Goal: Task Accomplishment & Management: Complete application form

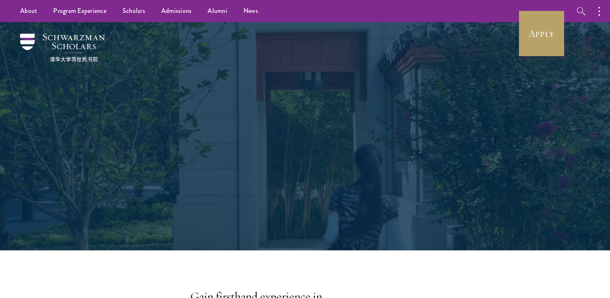
click at [513, 35] on div "About Redefining global leadership for the 21 st century." at bounding box center [305, 136] width 530 height 228
click at [529, 35] on link "Apply" at bounding box center [541, 33] width 45 height 45
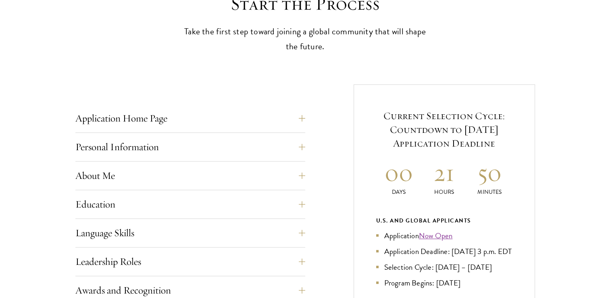
scroll to position [282, 0]
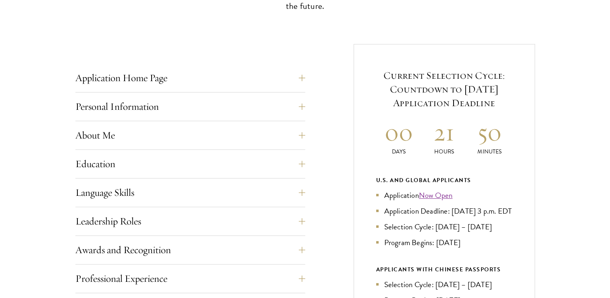
click at [511, 108] on h5 "Current Selection Cycle: Countdown to [DATE] Application Deadline" at bounding box center [444, 89] width 136 height 41
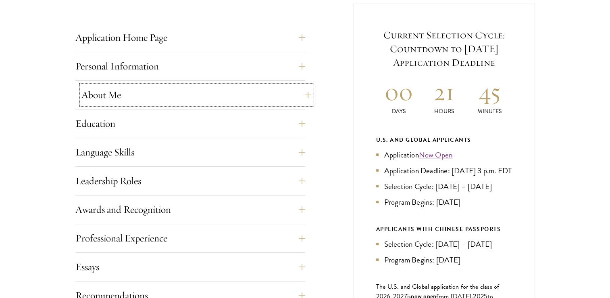
click at [248, 96] on button "About Me" at bounding box center [196, 94] width 230 height 19
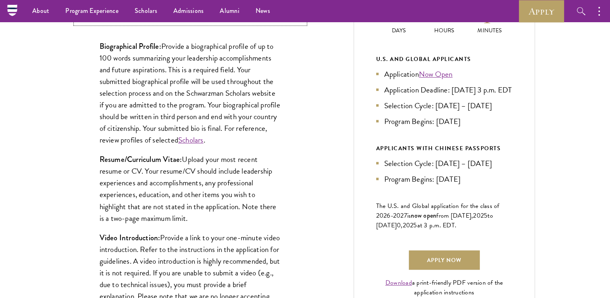
scroll to position [242, 0]
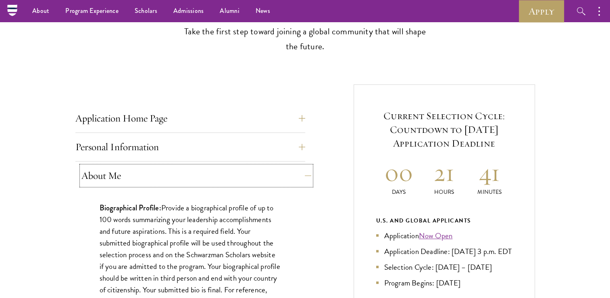
click at [174, 175] on button "About Me" at bounding box center [196, 175] width 230 height 19
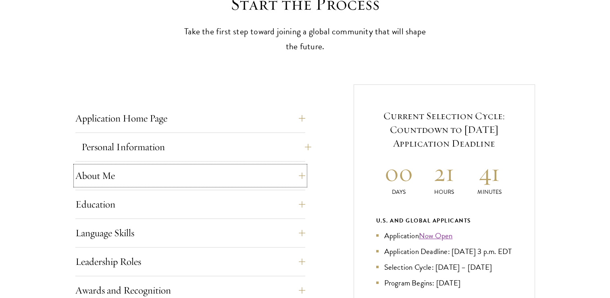
scroll to position [323, 0]
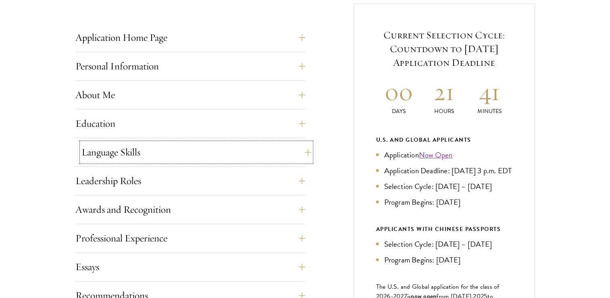
click at [174, 159] on button "Language Skills" at bounding box center [196, 151] width 230 height 19
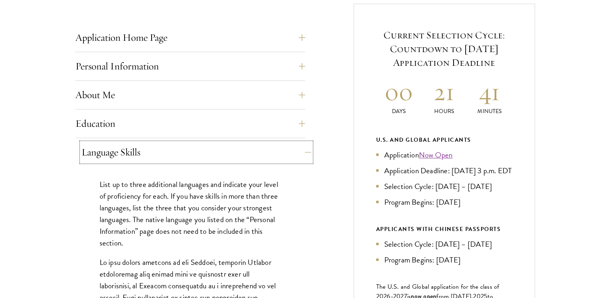
click at [173, 155] on button "Language Skills" at bounding box center [196, 151] width 230 height 19
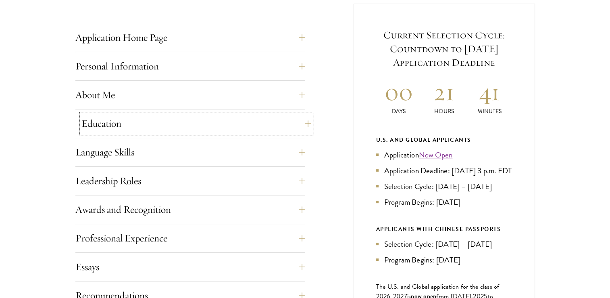
click at [175, 115] on button "Education" at bounding box center [196, 123] width 230 height 19
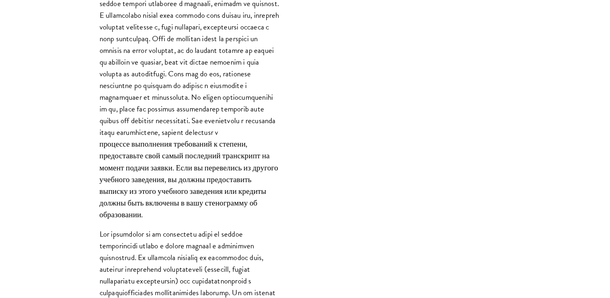
scroll to position [1291, 0]
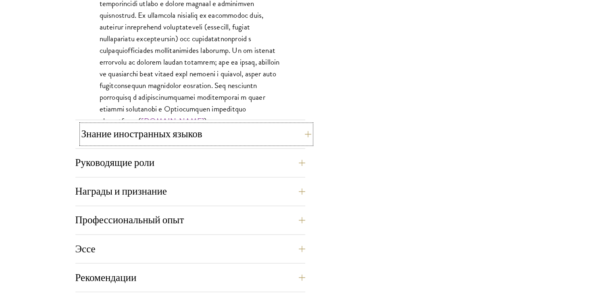
click at [268, 129] on button "Знание иностранных языков" at bounding box center [196, 133] width 230 height 19
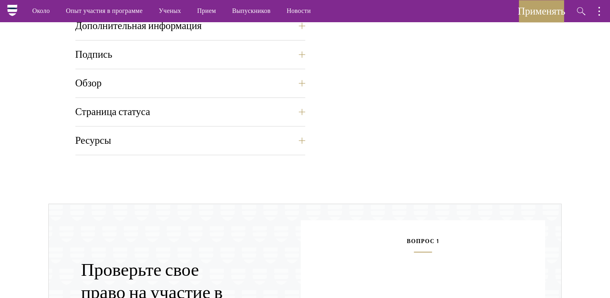
scroll to position [968, 0]
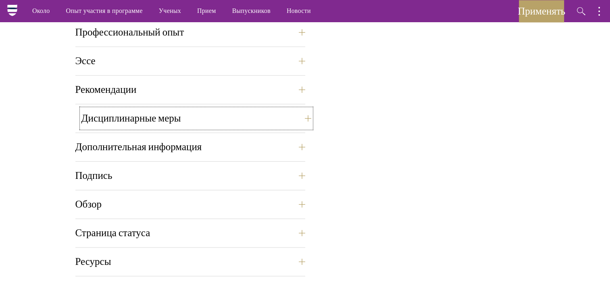
click at [277, 120] on button "Дисциплинарные меры" at bounding box center [196, 118] width 230 height 19
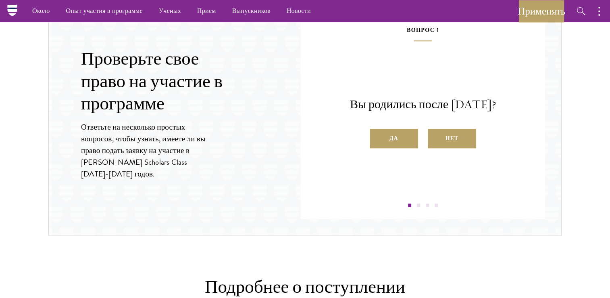
scroll to position [528, 0]
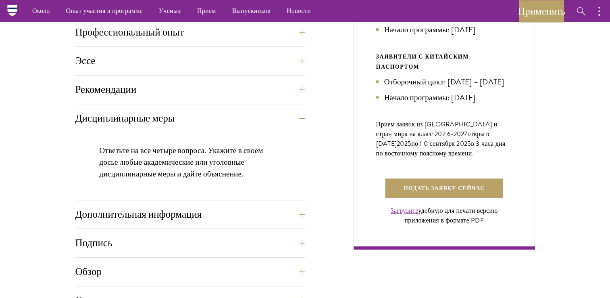
click at [278, 99] on div "Рекомендации Мы не принимаем письма, отправленные по электронной почте или по п…" at bounding box center [190, 92] width 230 height 24
click at [282, 85] on button "Рекомендации" at bounding box center [196, 89] width 230 height 19
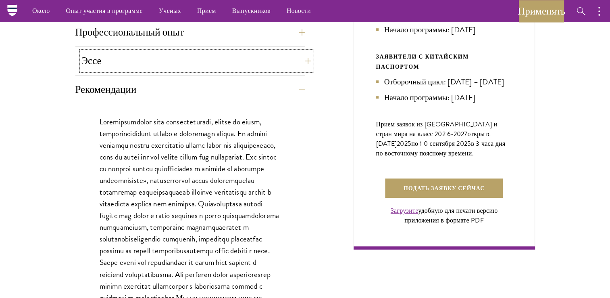
click at [263, 56] on button "Эссе" at bounding box center [196, 60] width 230 height 19
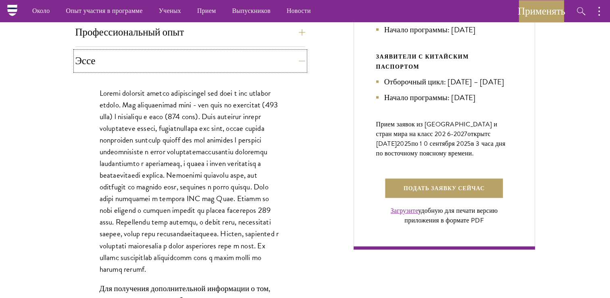
scroll to position [286, 0]
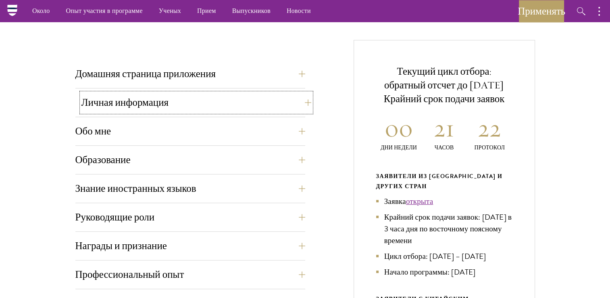
click at [132, 109] on button "Личная информация" at bounding box center [196, 102] width 230 height 19
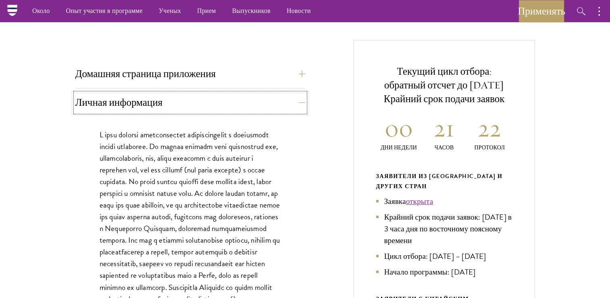
scroll to position [367, 0]
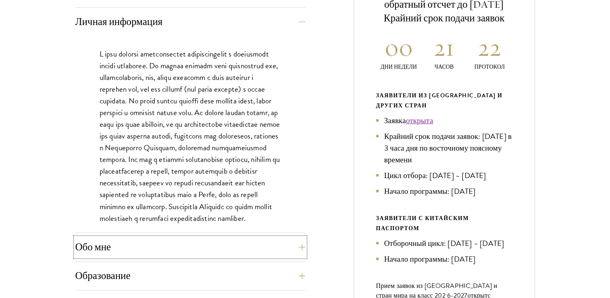
click at [156, 252] on button "Обо мне" at bounding box center [190, 246] width 230 height 19
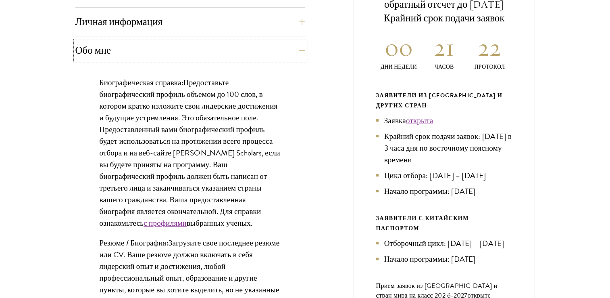
scroll to position [407, 0]
